Goal: Navigation & Orientation: Find specific page/section

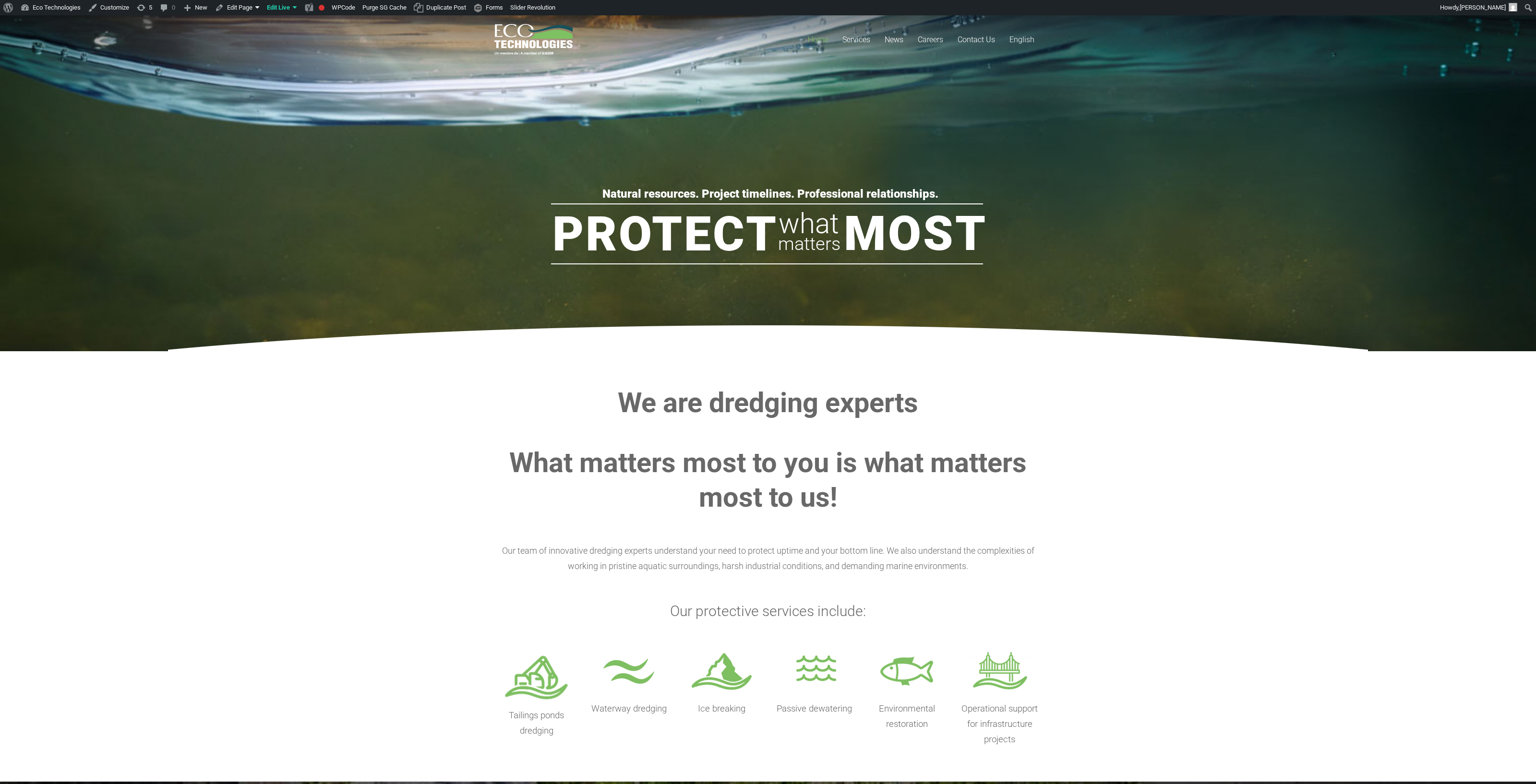
click at [341, 387] on section "We are dredging experts What matters most to you is what matters most to us! Ou…" at bounding box center [768, 566] width 1536 height 430
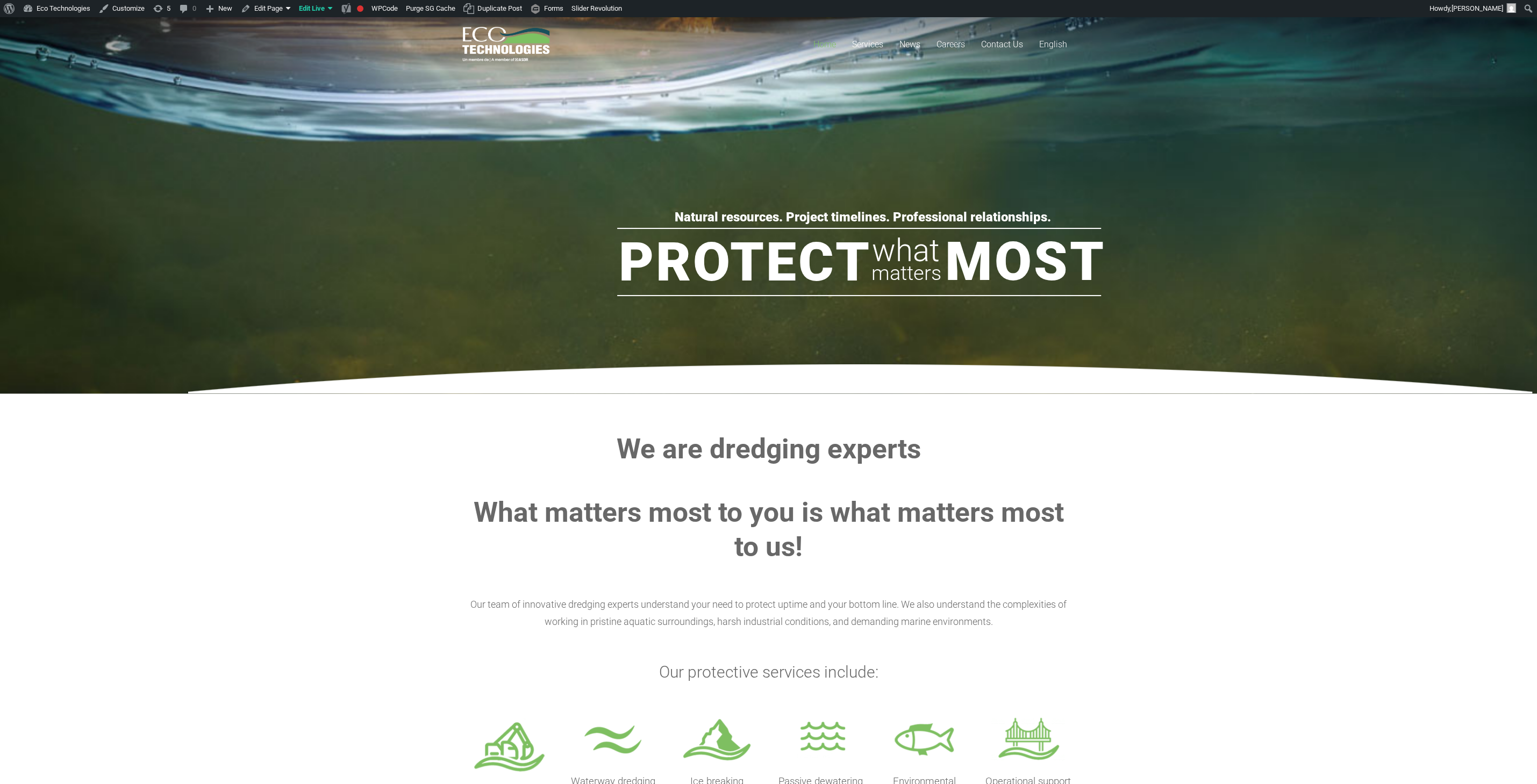
click at [322, 457] on section "We are dredging experts What matters most to you is what matters most to us! Ou…" at bounding box center [768, 628] width 1537 height 469
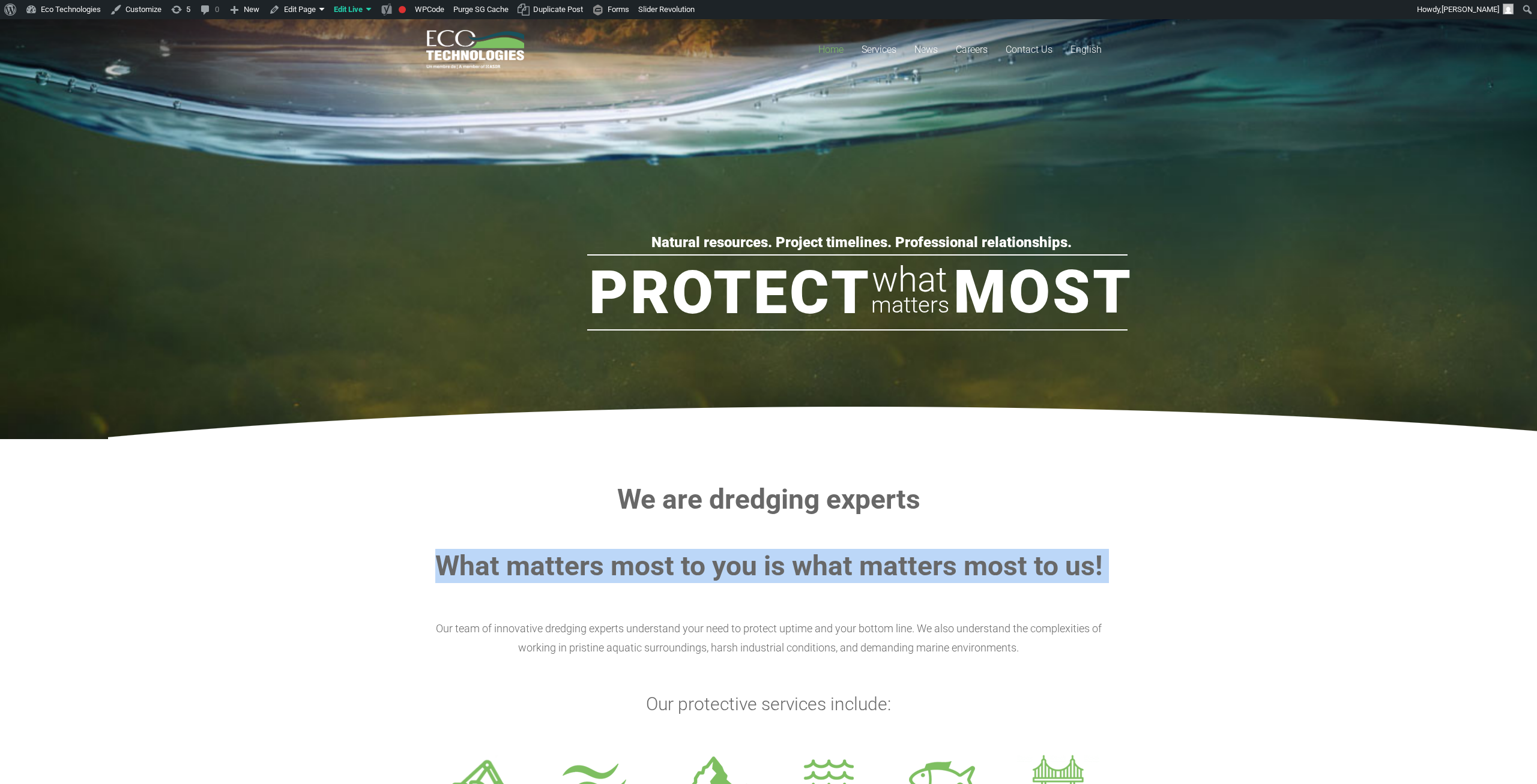
click at [241, 603] on section "We are dredging experts What matters most to you is what matters most to us! Ou…" at bounding box center [768, 678] width 1537 height 478
click at [450, 267] on rs-slide "Natural resources. Project timelines. Professional relationships. Protect Most …" at bounding box center [858, 230] width 1716 height 420
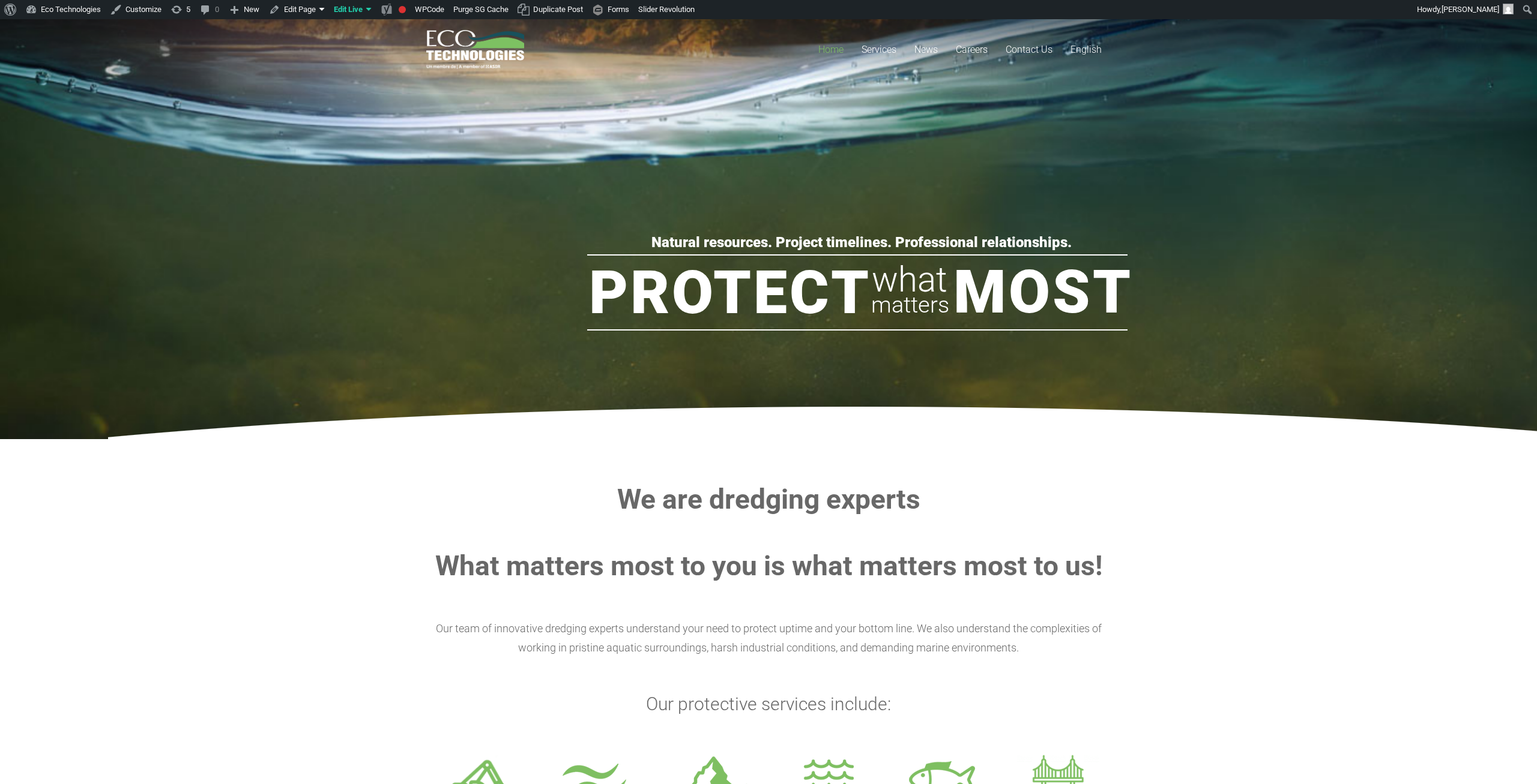
click at [292, 444] on section "We are dredging experts What matters most to you is what matters most to us! Ou…" at bounding box center [768, 678] width 1537 height 478
drag, startPoint x: 292, startPoint y: 444, endPoint x: 285, endPoint y: 449, distance: 8.6
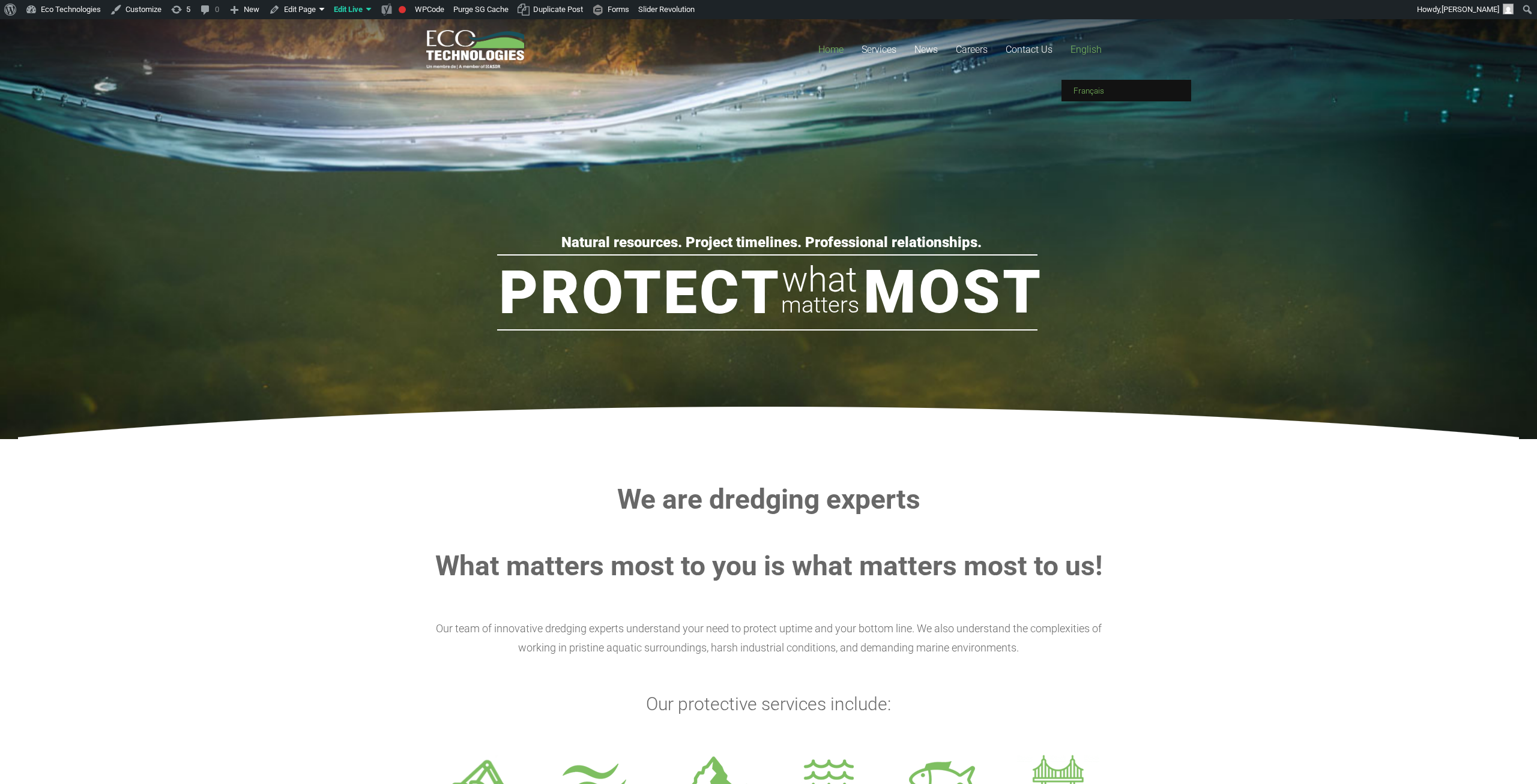
click at [1098, 90] on span "Français" at bounding box center [1089, 91] width 30 height 9
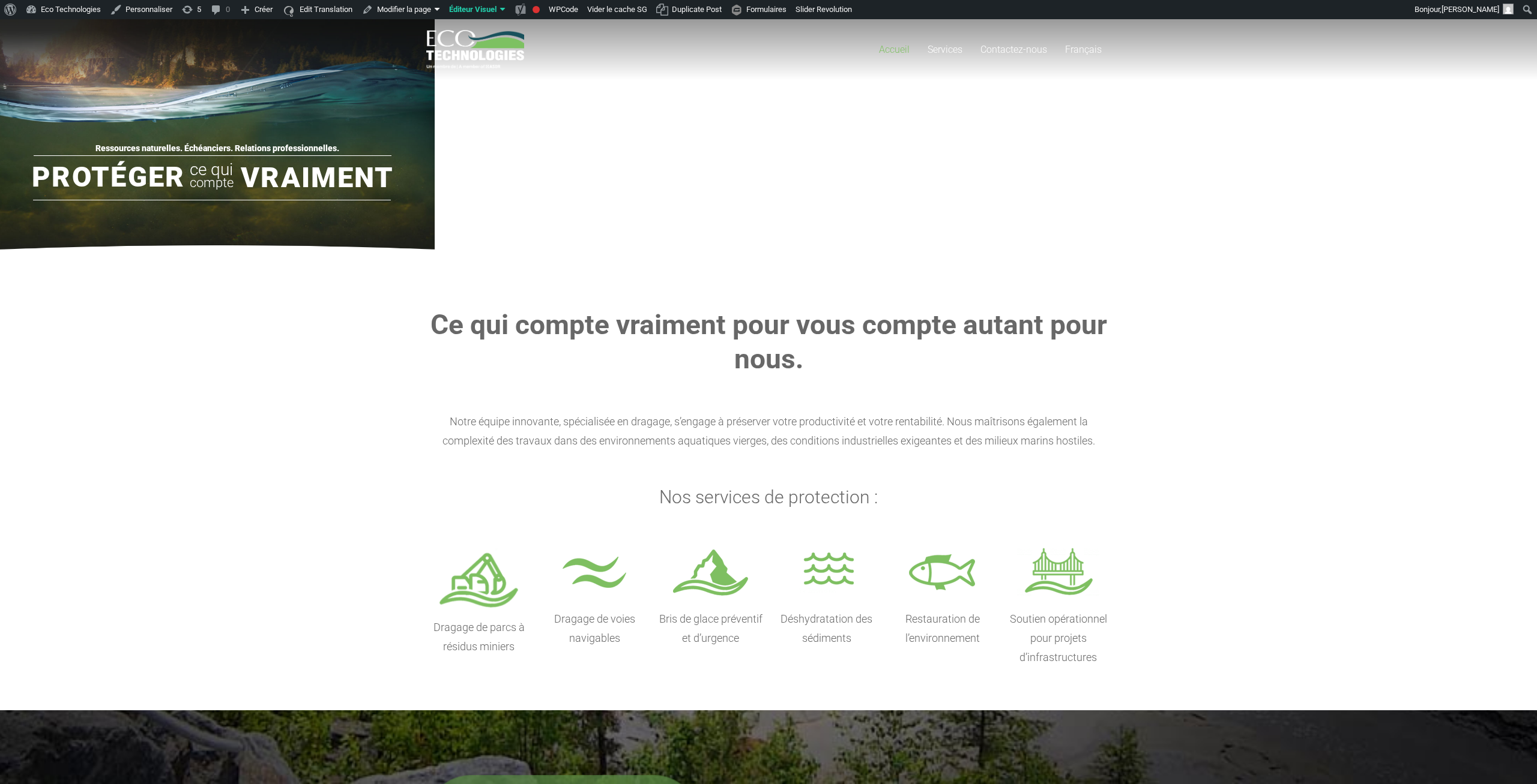
click at [286, 473] on section "Ce qui compte vraiment pour vous compte autant pour nous. Notre équipe innovant…" at bounding box center [768, 487] width 1537 height 446
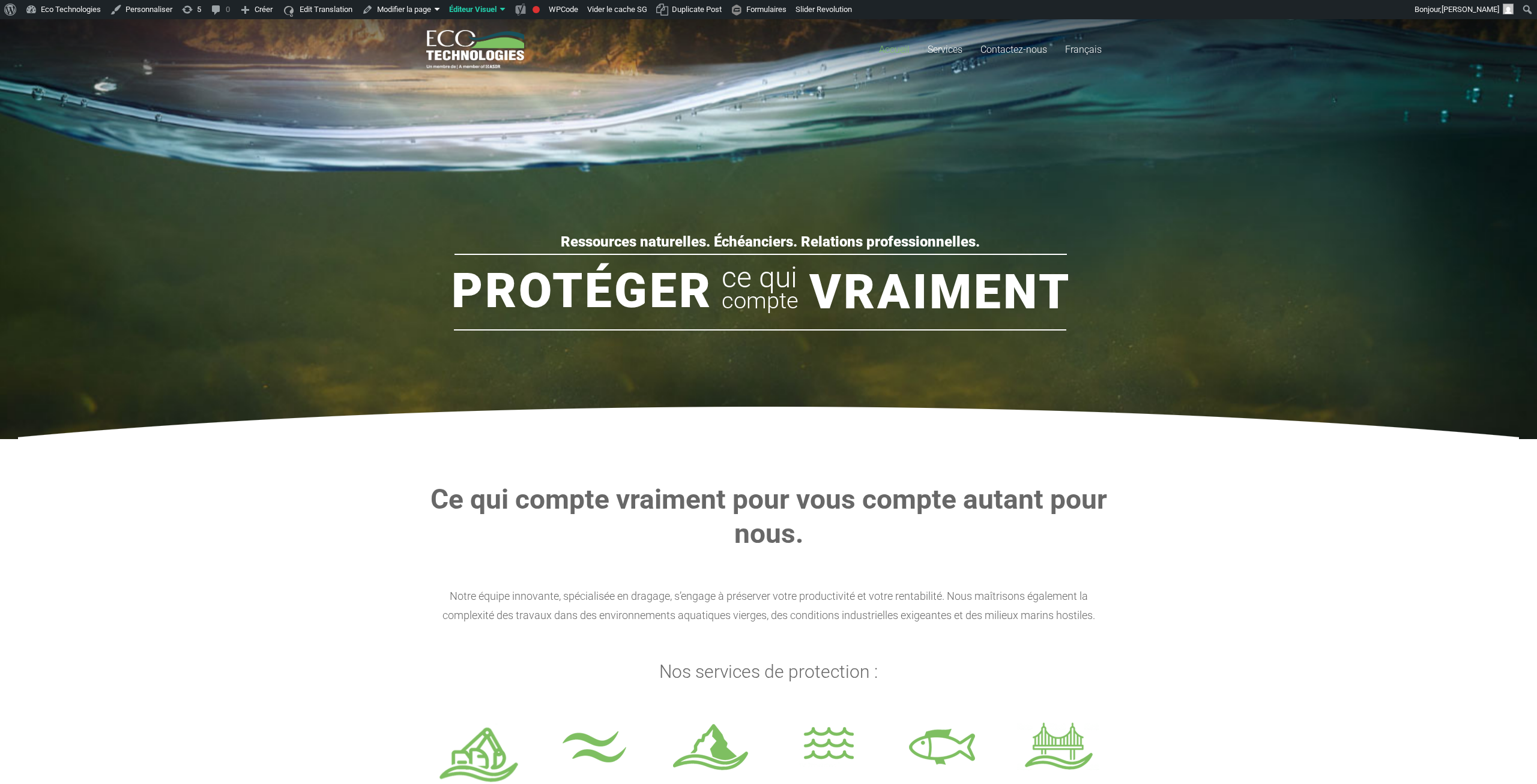
click at [299, 541] on section "Ce qui compte vraiment pour vous compte autant pour nous. Notre équipe innovant…" at bounding box center [768, 661] width 1537 height 446
click at [1083, 88] on span "English" at bounding box center [1081, 91] width 26 height 9
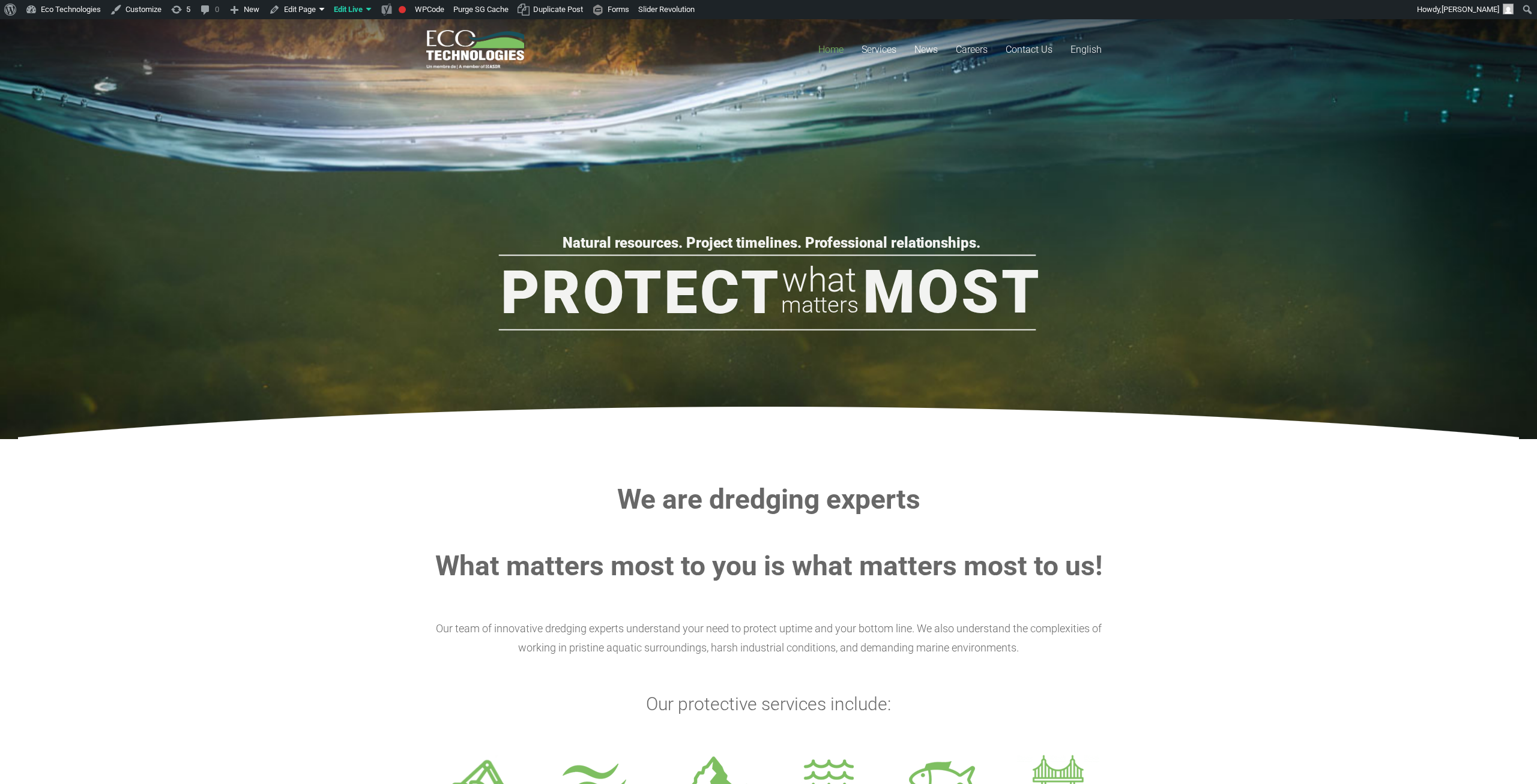
click at [202, 533] on section "We are dredging experts What matters most to you is what matters most to us! Ou…" at bounding box center [768, 678] width 1537 height 478
click at [155, 526] on section "We are dredging experts What matters most to you is what matters most to us! Ou…" at bounding box center [768, 678] width 1537 height 478
click at [1089, 88] on span "Français" at bounding box center [1089, 91] width 30 height 9
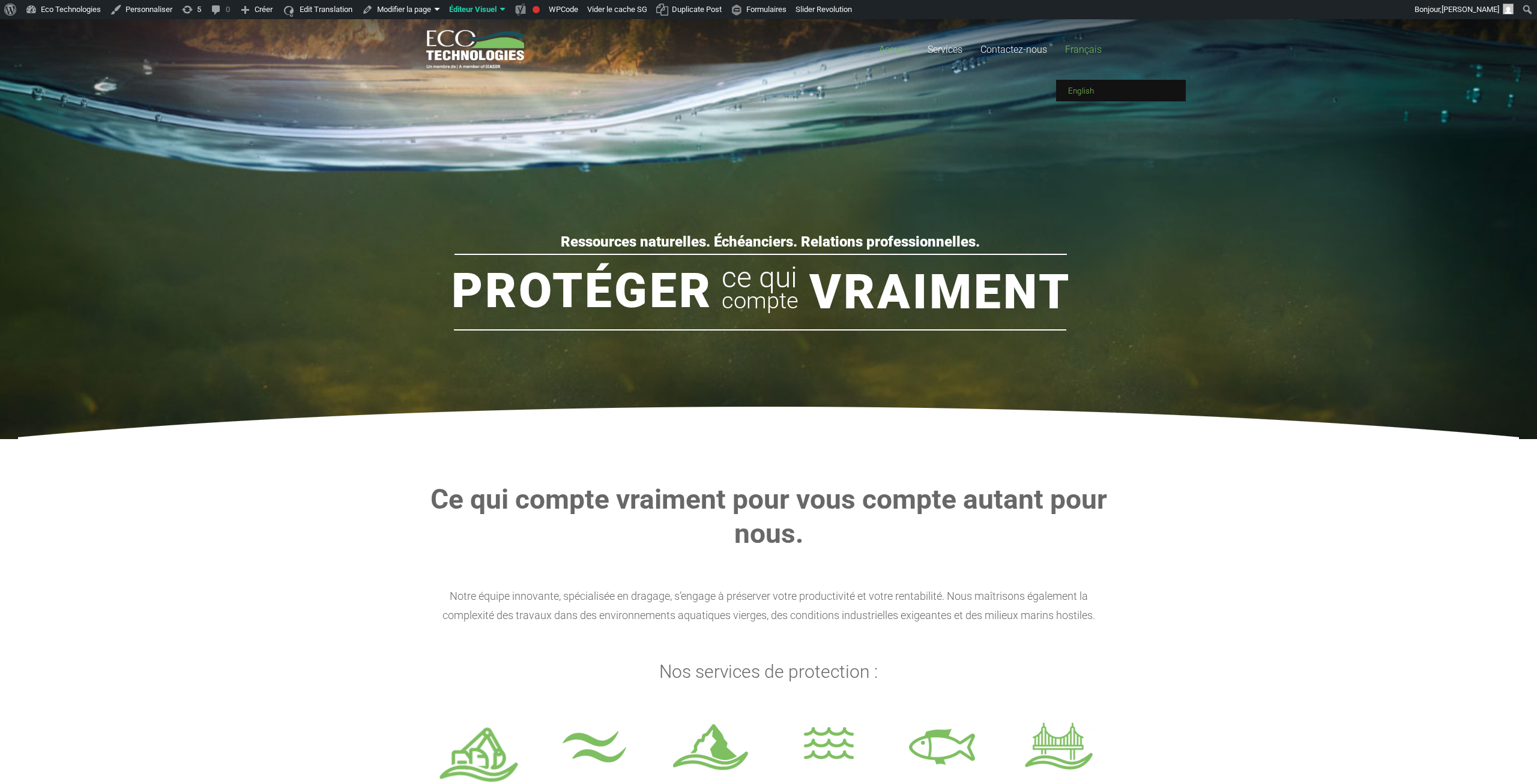
click at [1087, 89] on span "English" at bounding box center [1081, 91] width 26 height 9
